Goal: Navigation & Orientation: Find specific page/section

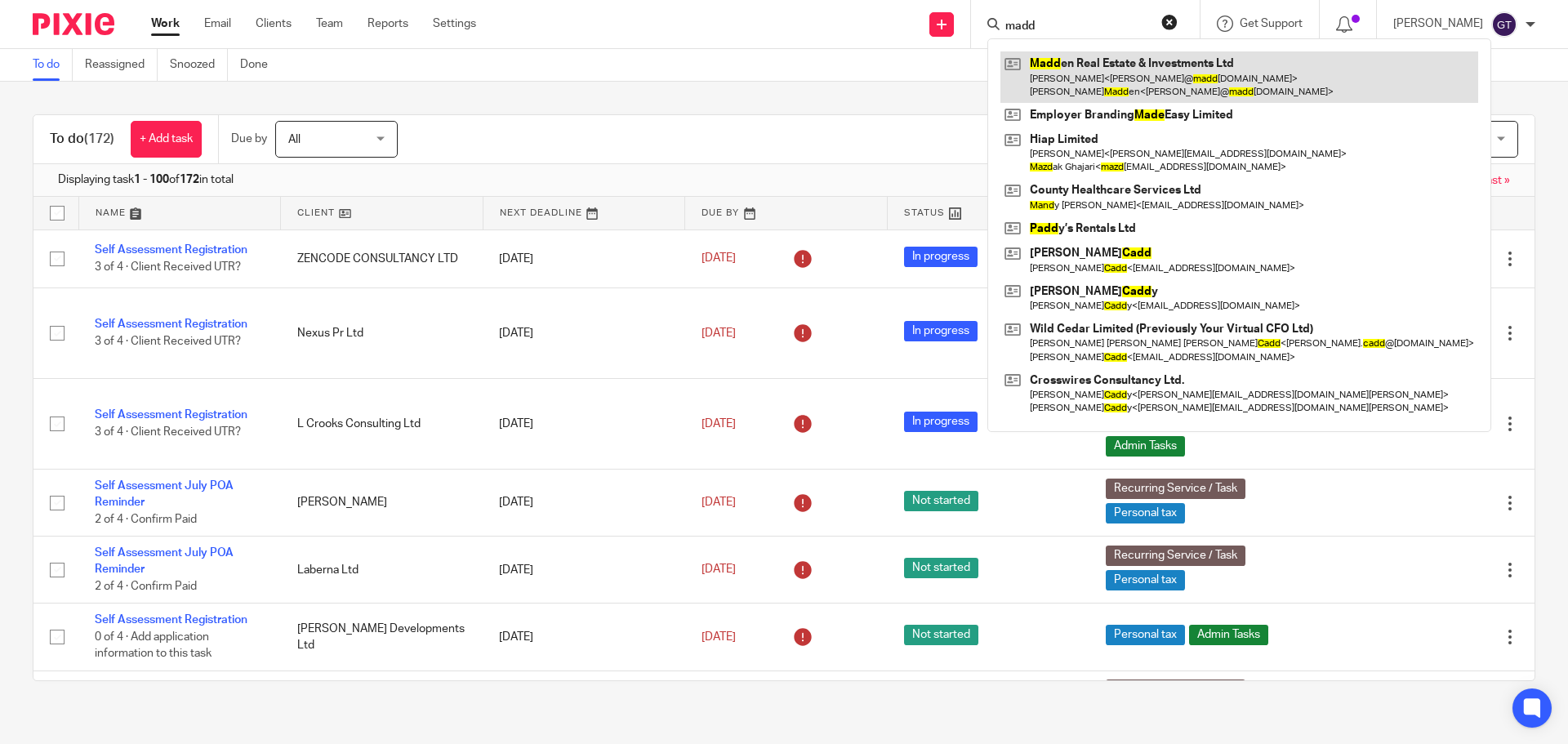
type input "madd"
click at [1100, 75] on link at bounding box center [1238, 77] width 478 height 51
